Goal: Information Seeking & Learning: Check status

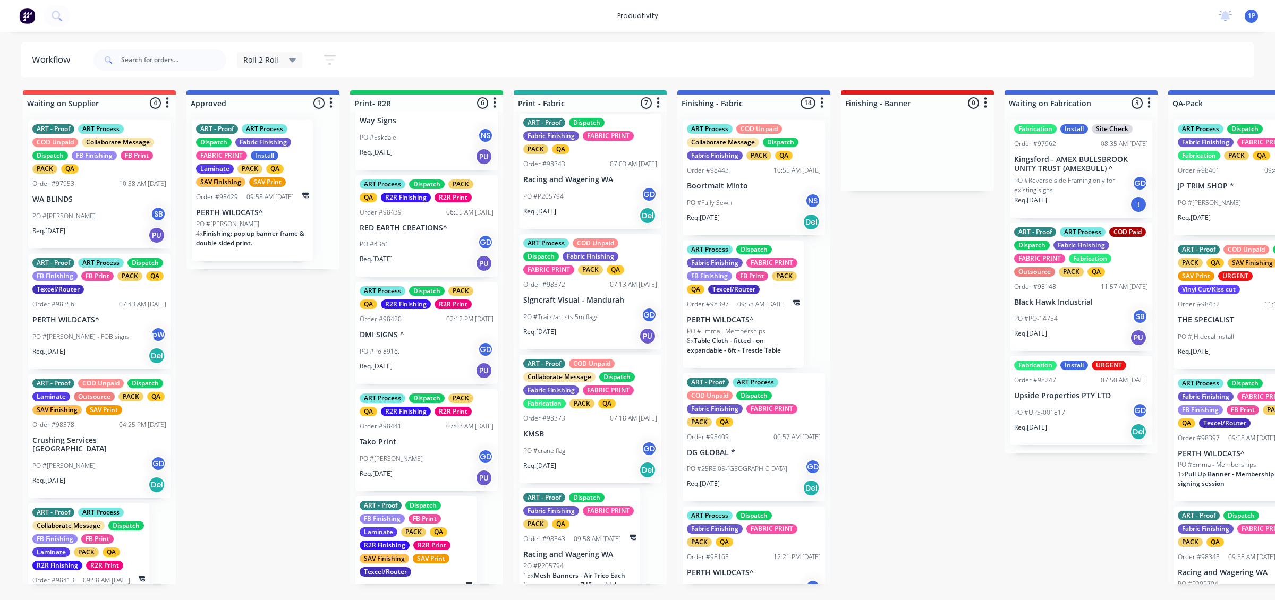
scroll to position [429, 0]
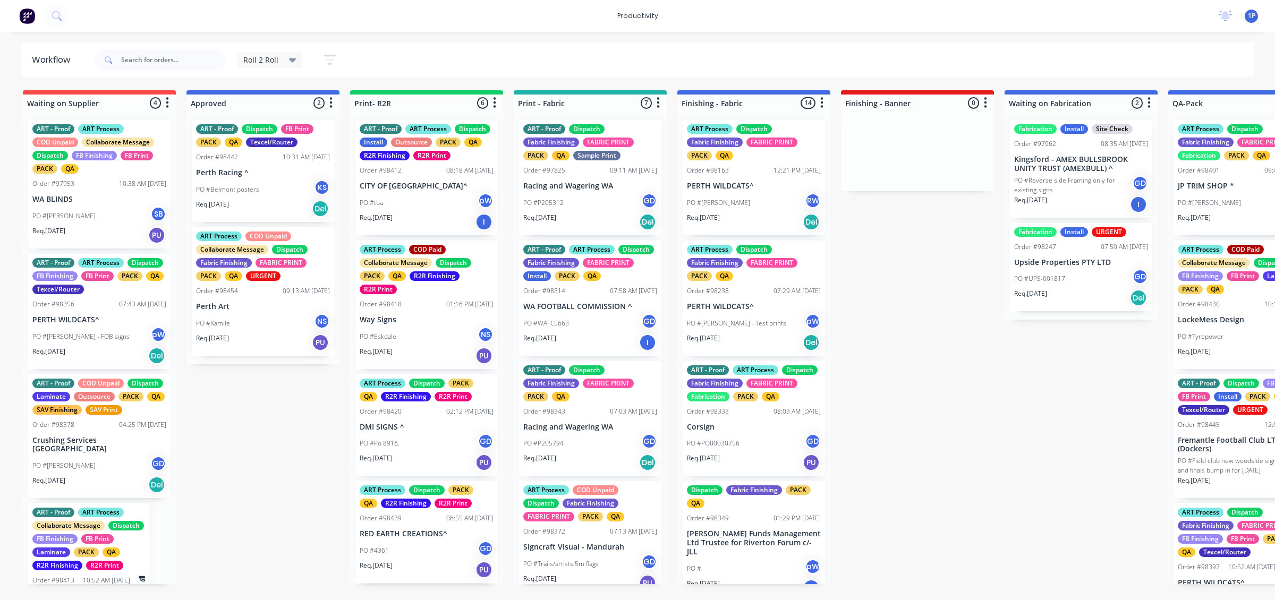
click at [293, 329] on div "PO #Kamile NS" at bounding box center [263, 323] width 134 height 20
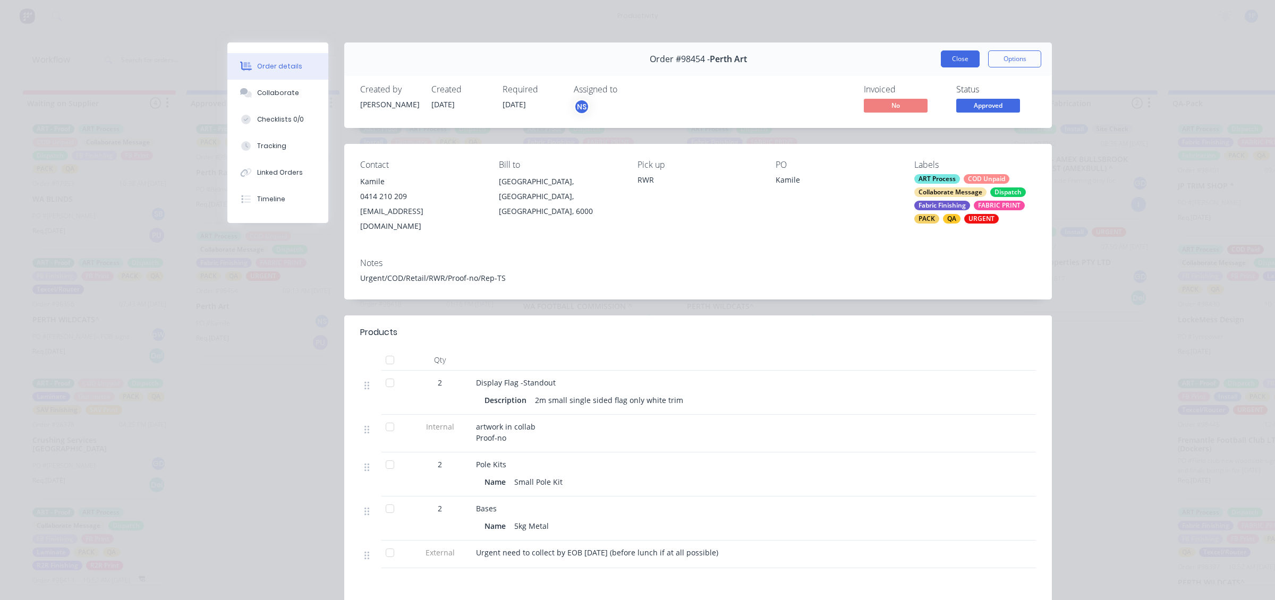
click at [951, 58] on button "Close" at bounding box center [960, 58] width 39 height 17
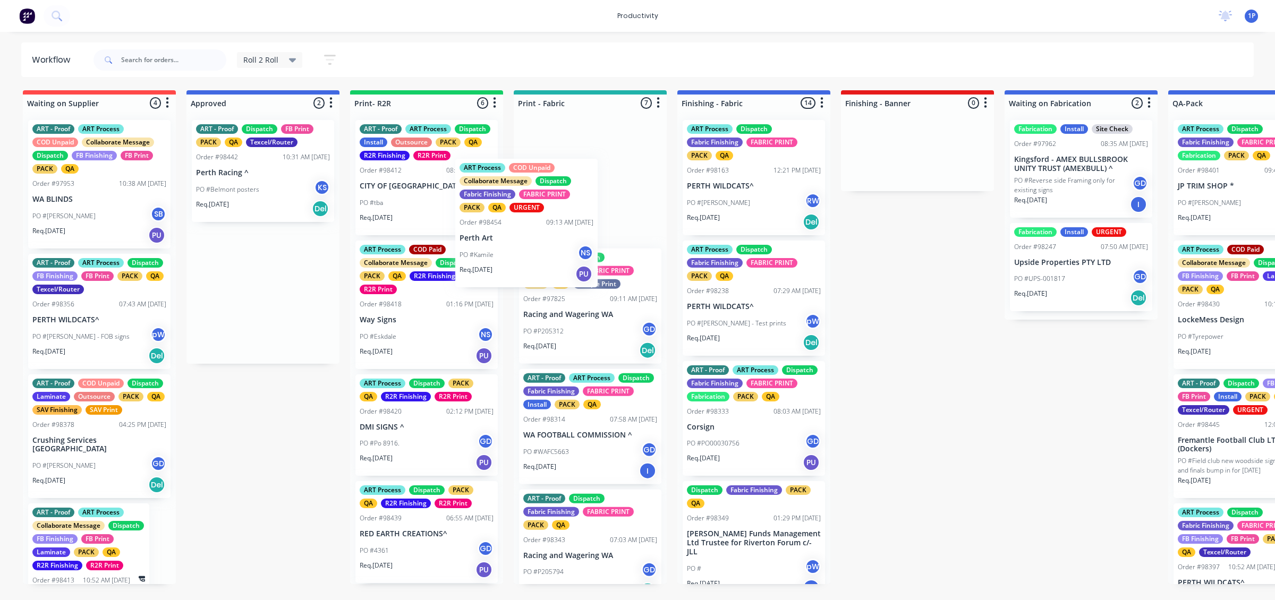
drag, startPoint x: 260, startPoint y: 339, endPoint x: 581, endPoint y: 247, distance: 333.2
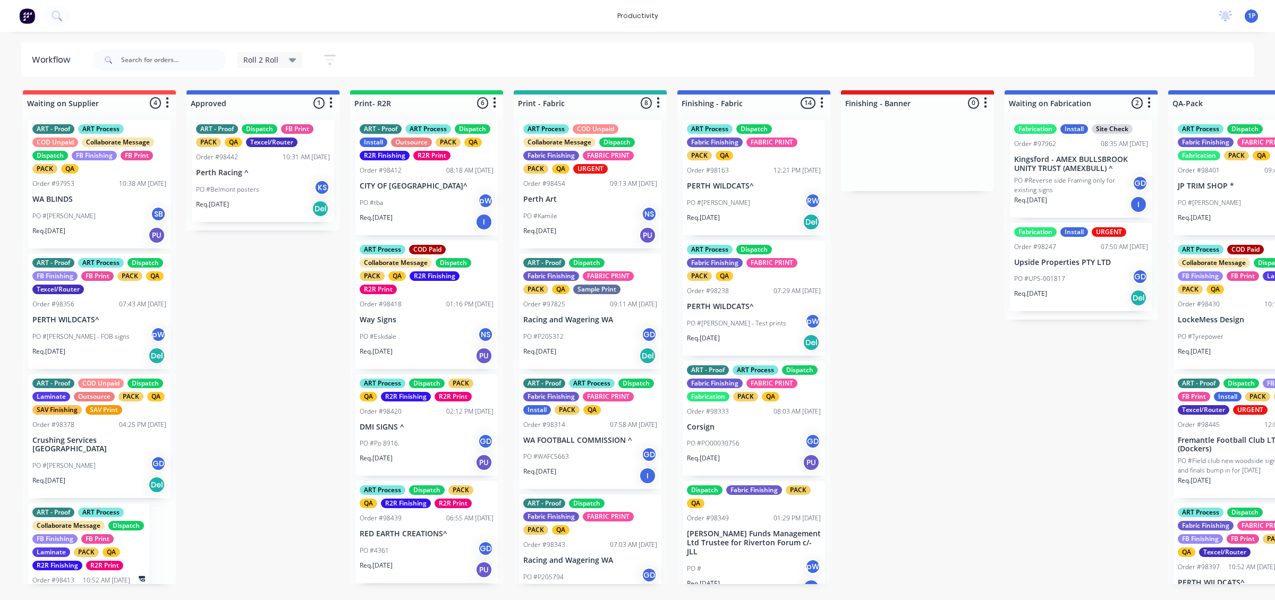
click at [790, 211] on div "PO #Hudson RW" at bounding box center [754, 203] width 134 height 20
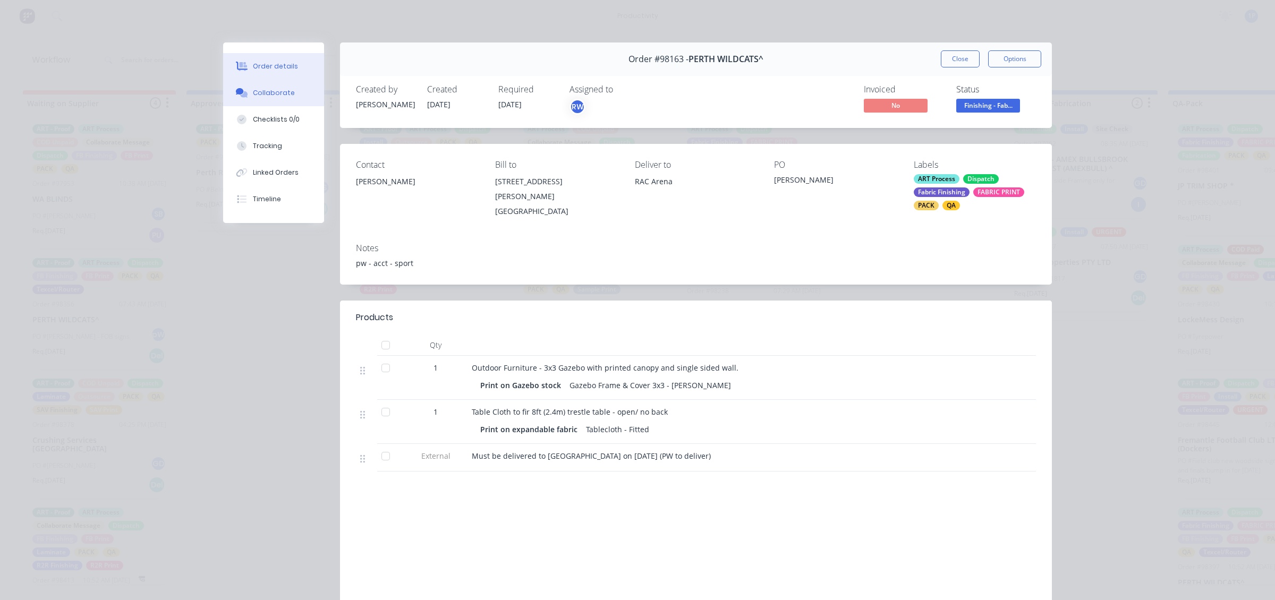
click at [263, 93] on div "Collaborate" at bounding box center [274, 93] width 42 height 10
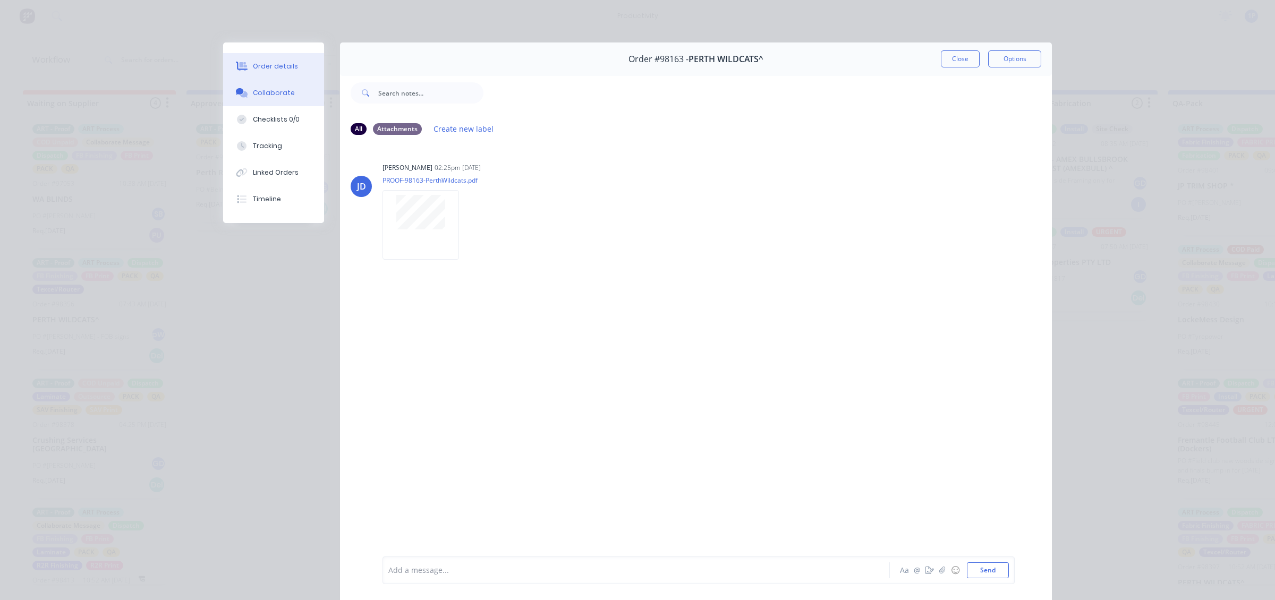
click at [269, 65] on div "Order details" at bounding box center [275, 67] width 45 height 10
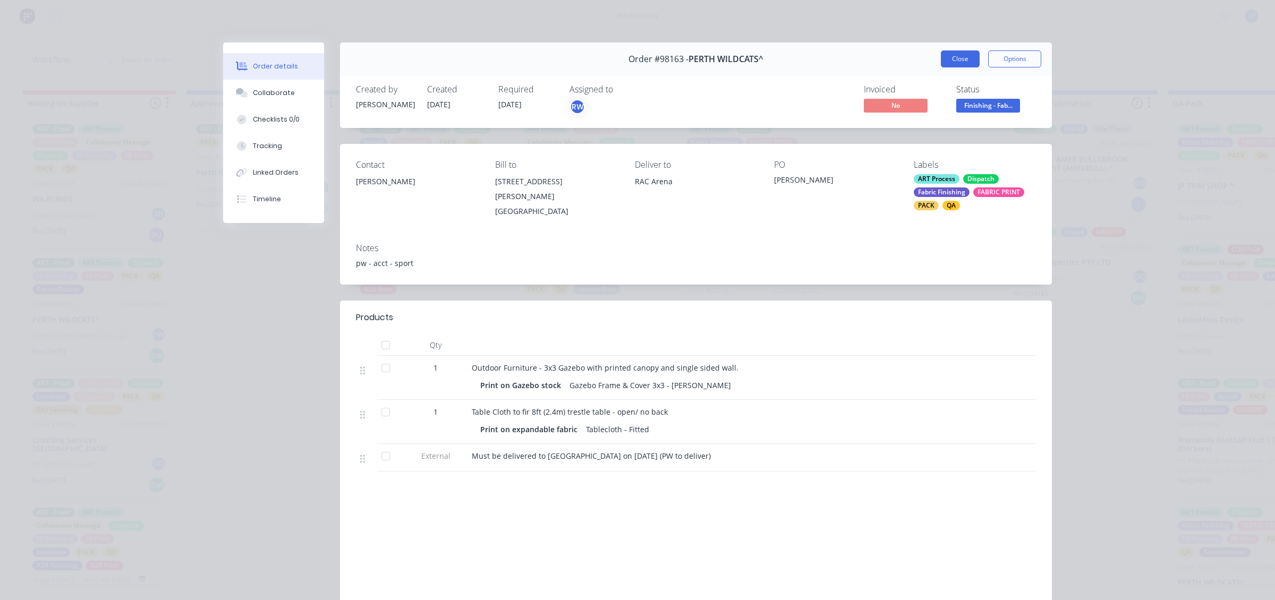
click at [943, 61] on button "Close" at bounding box center [960, 58] width 39 height 17
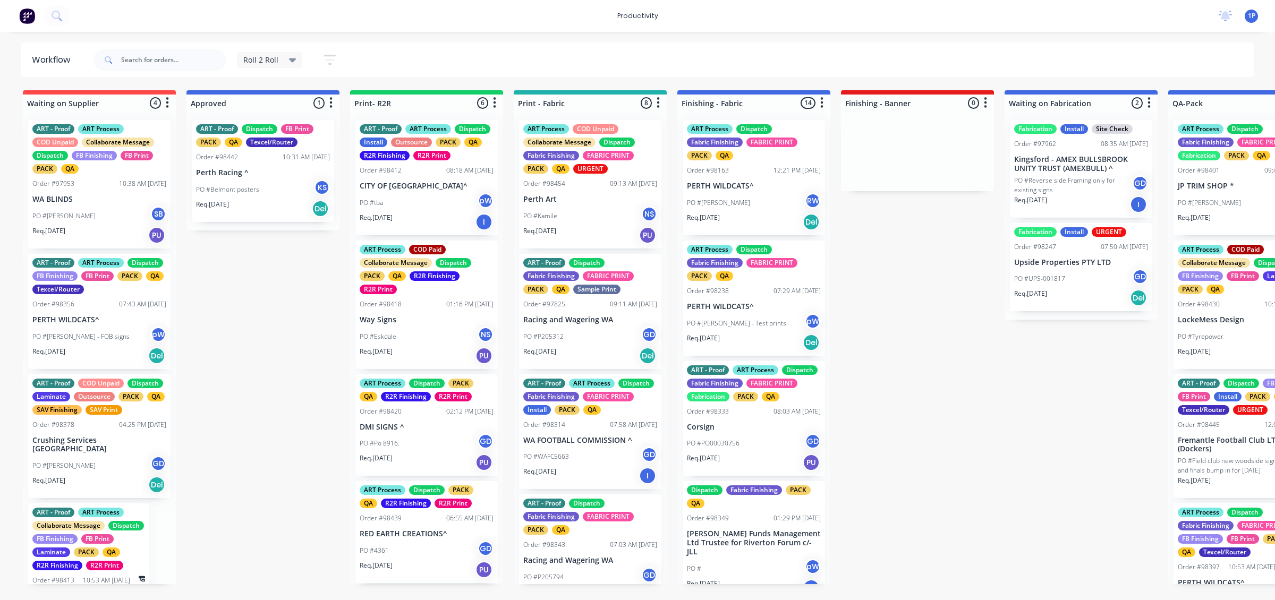
click at [770, 193] on div "PO #Hudson RW" at bounding box center [754, 203] width 134 height 20
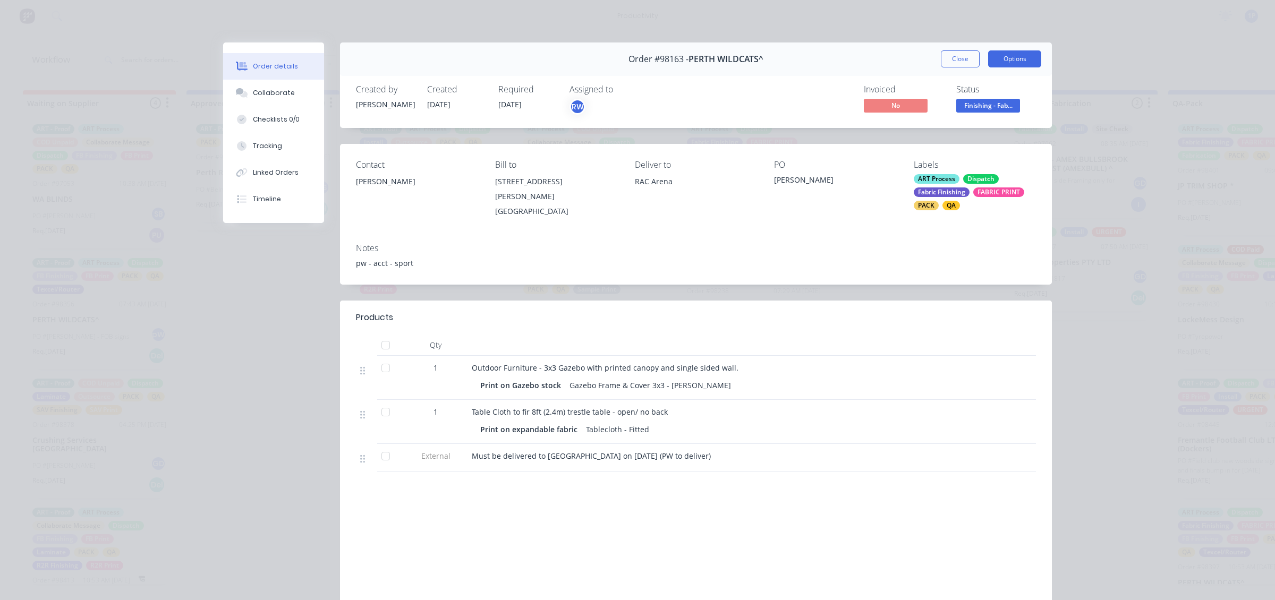
click at [990, 51] on button "Options" at bounding box center [1014, 58] width 53 height 17
click at [967, 54] on button "Close" at bounding box center [960, 58] width 39 height 17
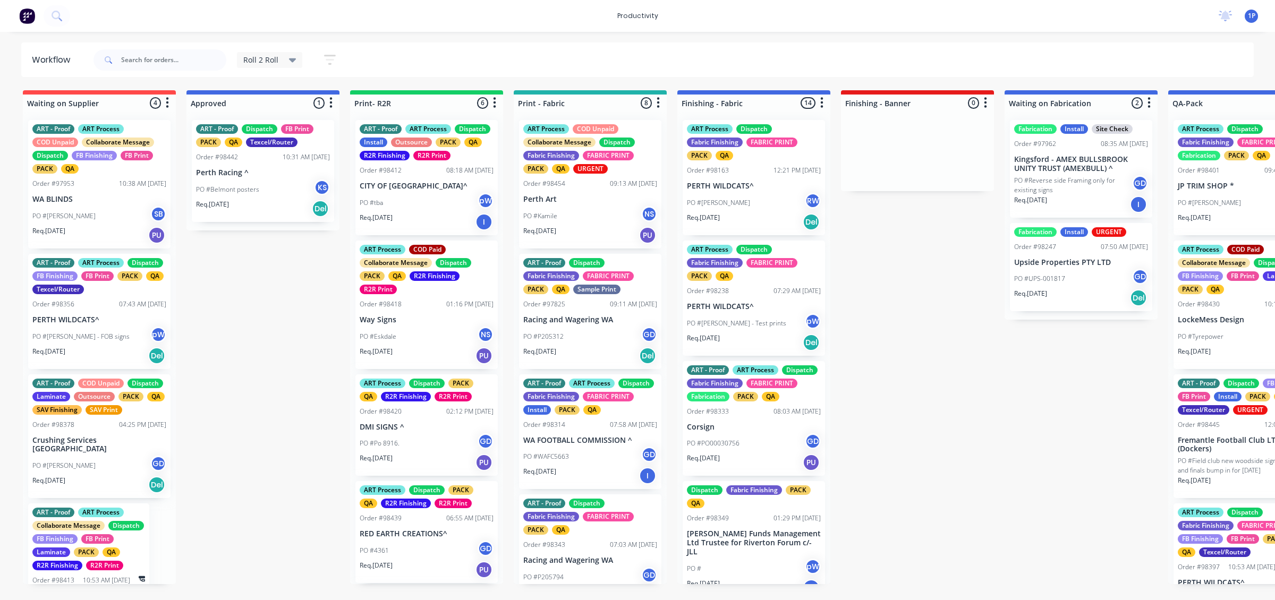
click at [735, 311] on div "ART Process Dispatch Fabric Finishing FABRIC PRINT PACK QA Order #98238 07:29 A…" at bounding box center [754, 298] width 142 height 115
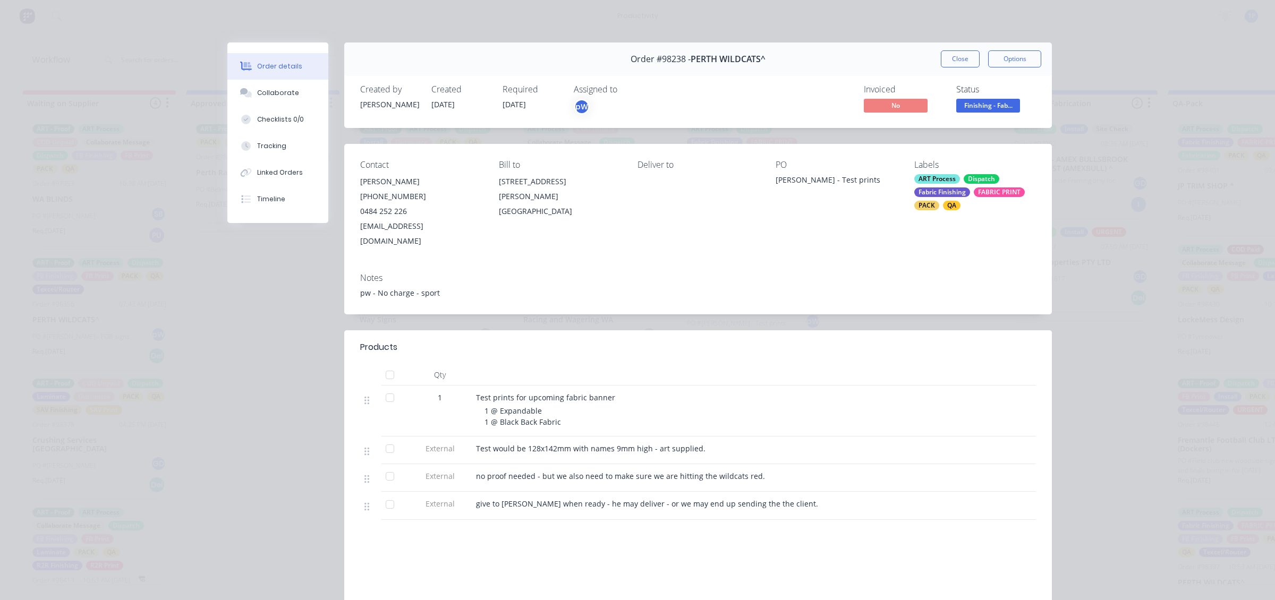
click at [963, 48] on div "Order #98238 - PERTH WILDCATS^ Close Options" at bounding box center [698, 58] width 708 height 33
click at [959, 69] on div "Order #98238 - PERTH WILDCATS^ Close Options" at bounding box center [698, 58] width 708 height 33
click at [959, 62] on button "Close" at bounding box center [960, 58] width 39 height 17
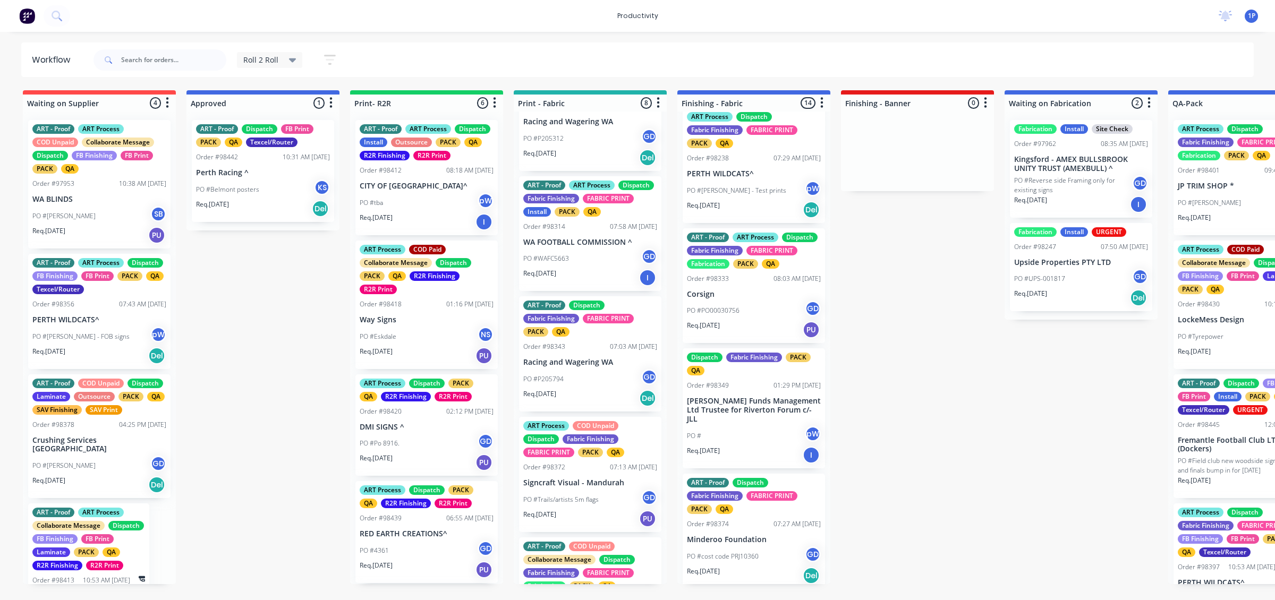
scroll to position [199, 0]
click at [728, 429] on div "PO # pW" at bounding box center [754, 436] width 134 height 20
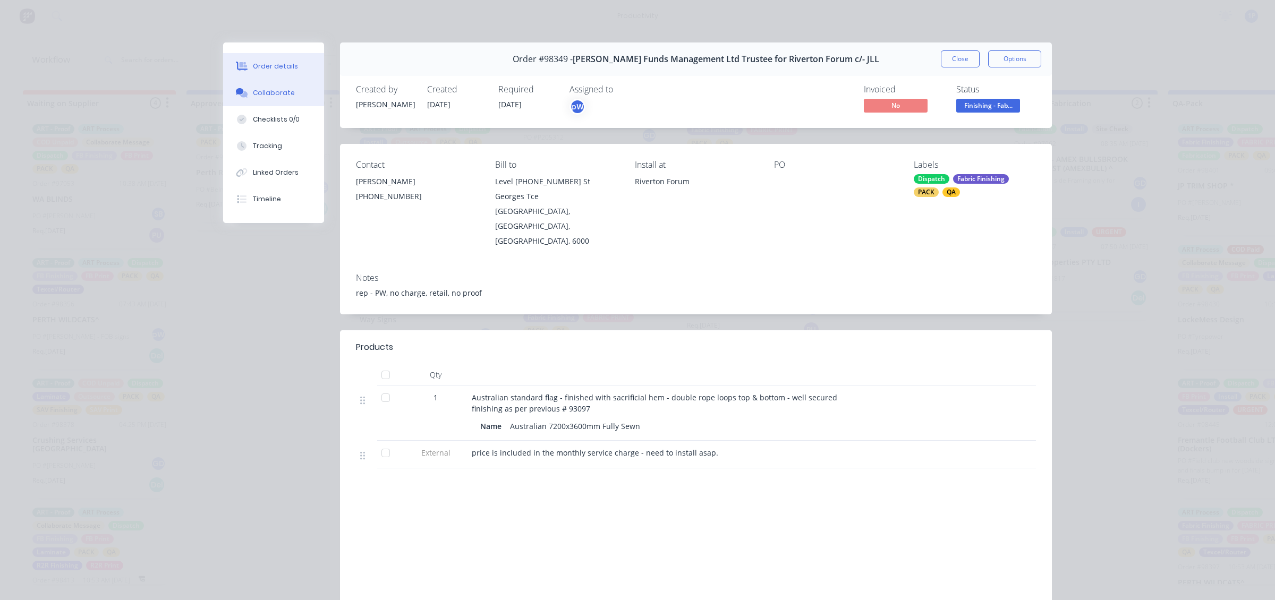
click at [288, 96] on button "Collaborate" at bounding box center [273, 93] width 101 height 27
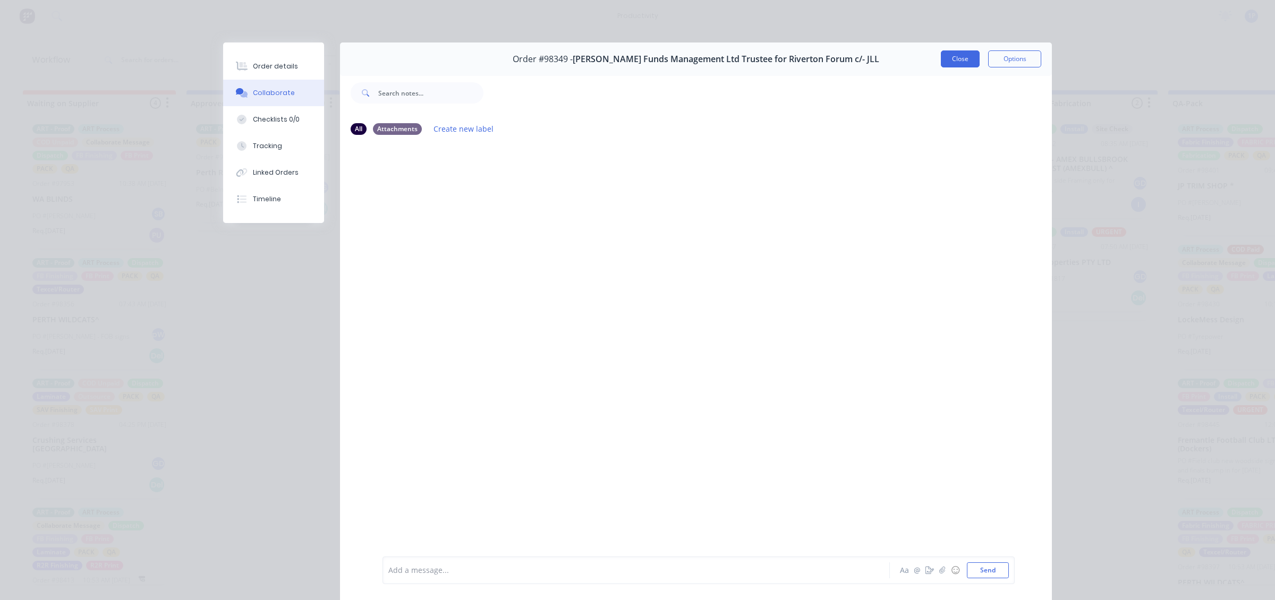
click at [941, 57] on button "Close" at bounding box center [960, 58] width 39 height 17
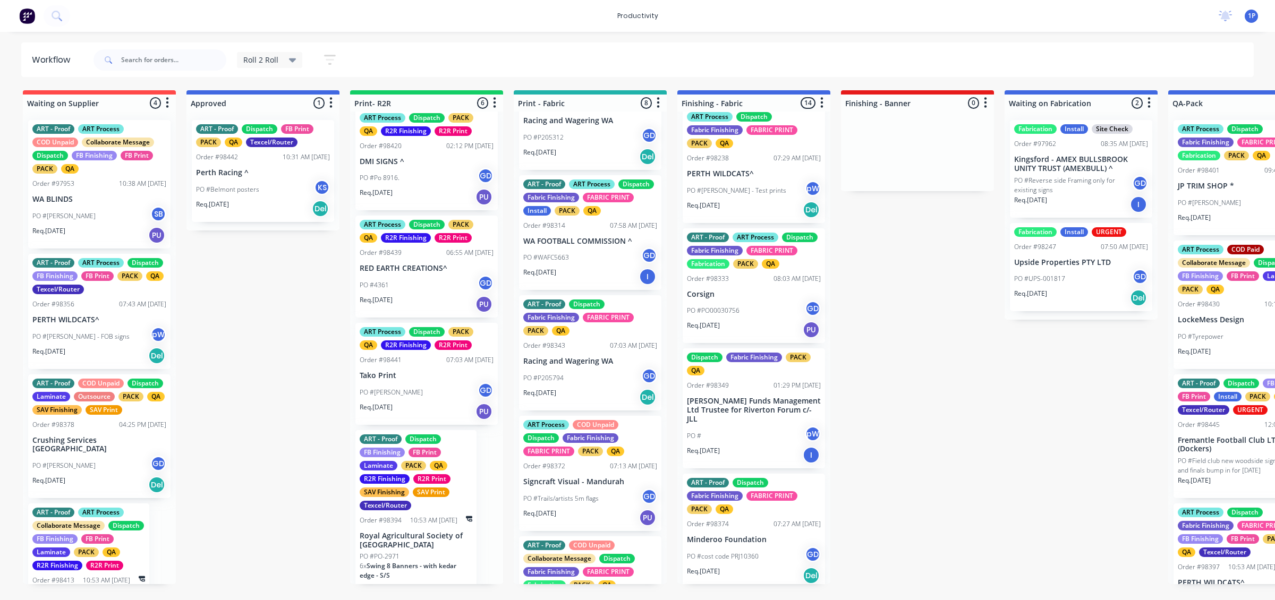
scroll to position [285, 0]
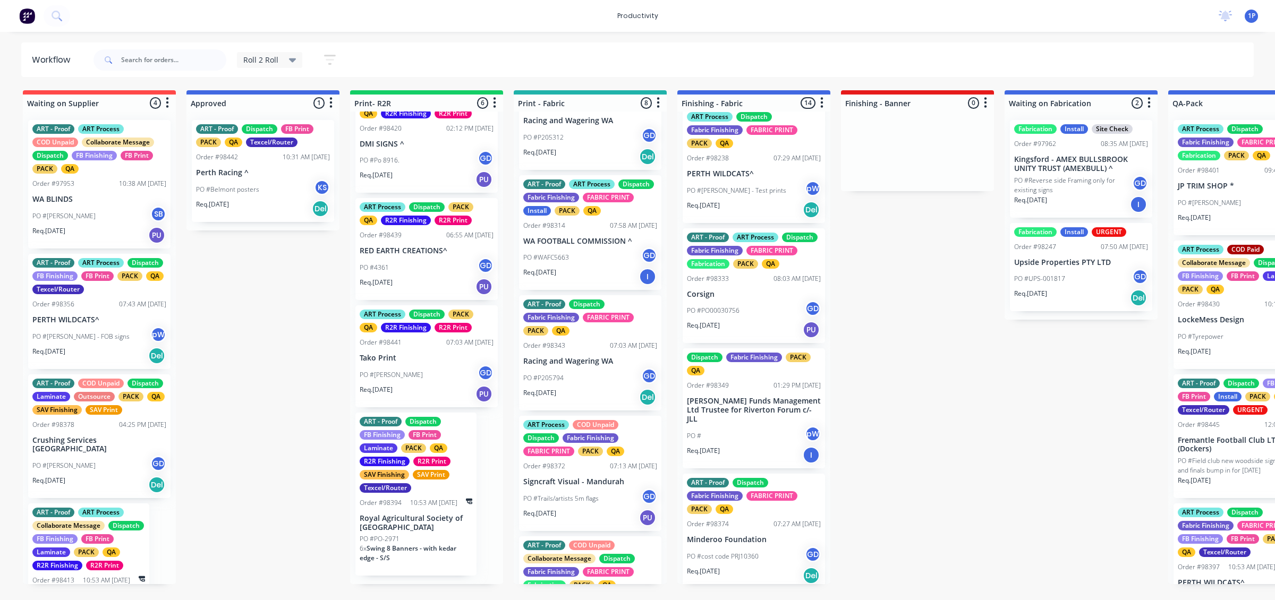
click at [447, 532] on p "Royal Agricultural Society of [GEOGRAPHIC_DATA]" at bounding box center [416, 523] width 113 height 18
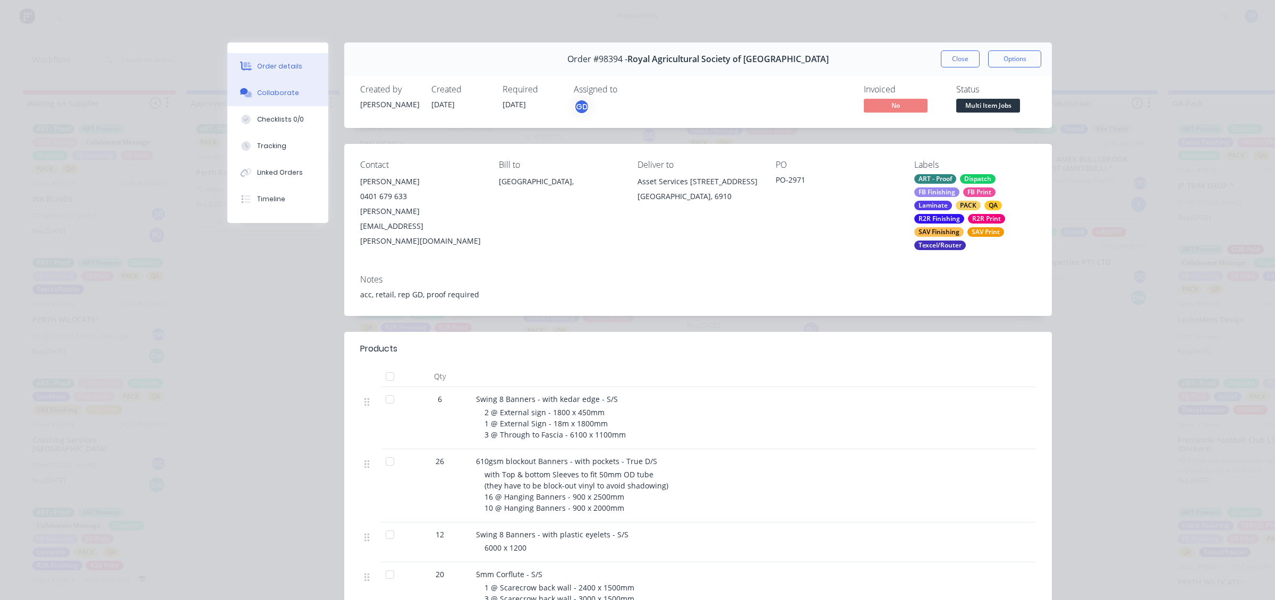
click at [274, 96] on div "Collaborate" at bounding box center [278, 93] width 42 height 10
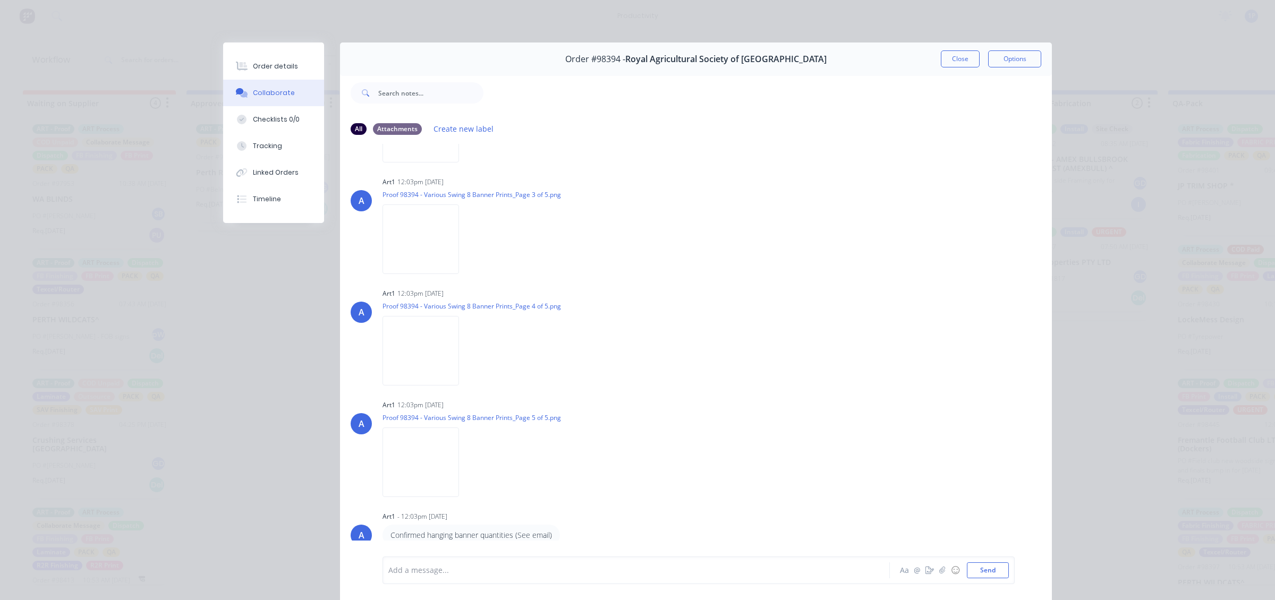
scroll to position [402, 0]
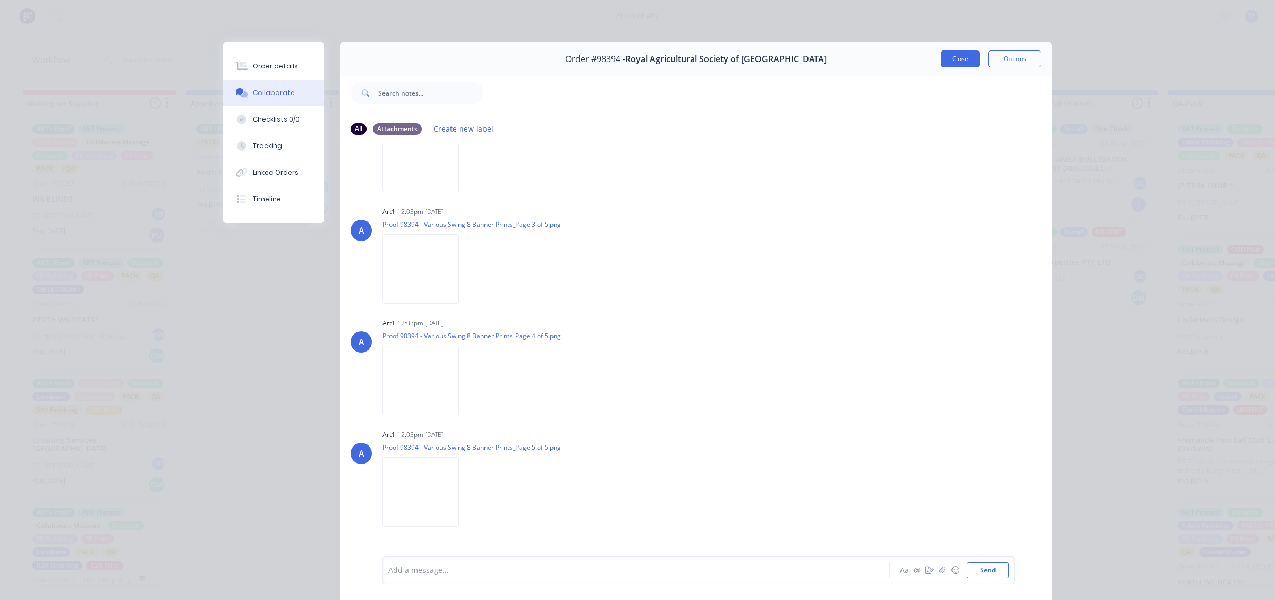
click at [968, 60] on button "Close" at bounding box center [960, 58] width 39 height 17
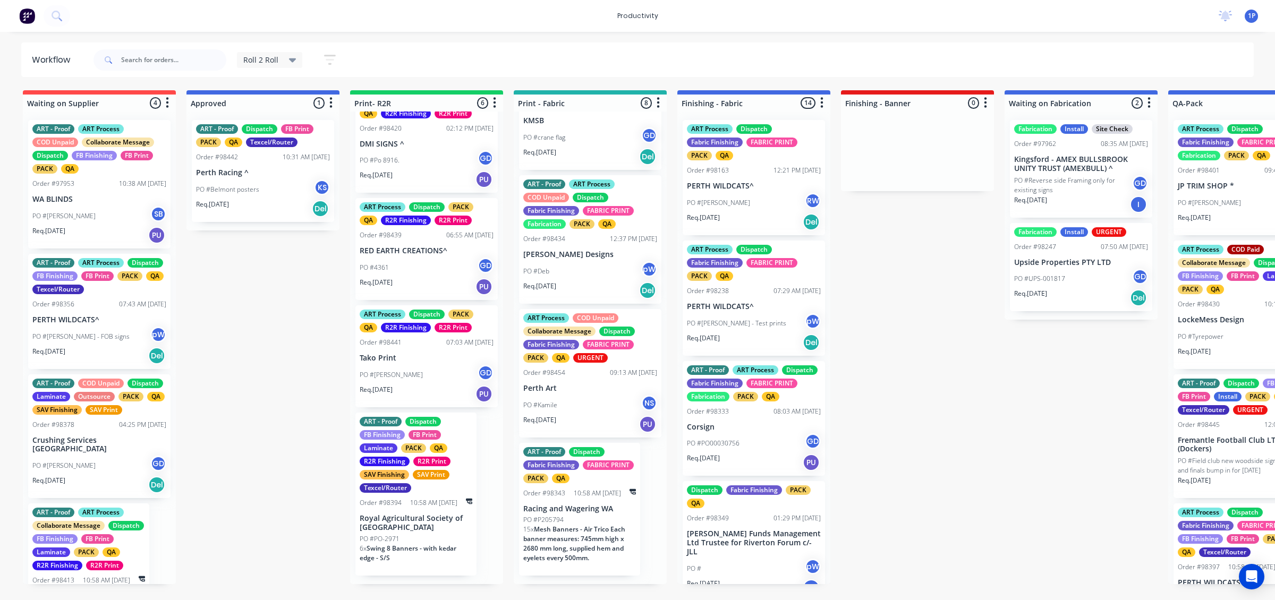
scroll to position [563, 0]
